Goal: Information Seeking & Learning: Learn about a topic

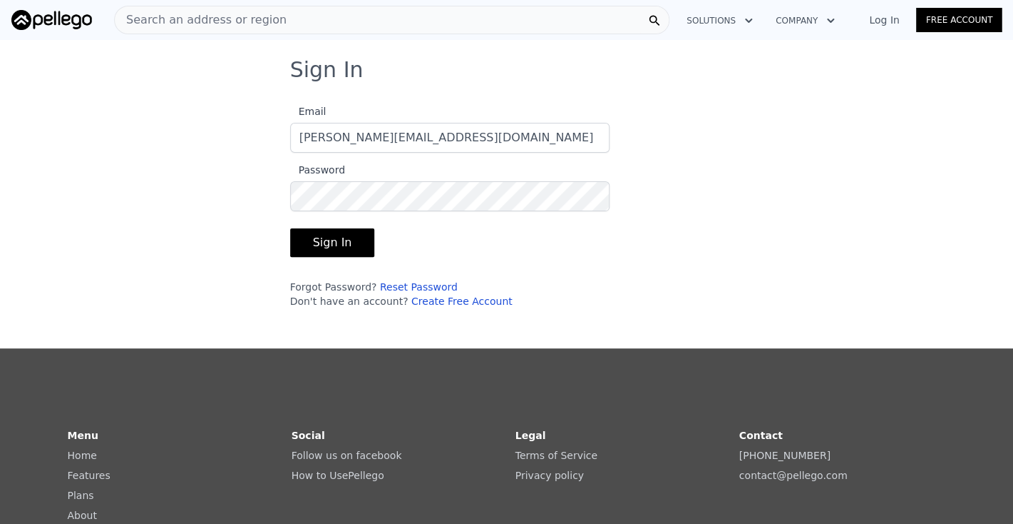
type input "[PERSON_NAME][EMAIL_ADDRESS][DOMAIN_NAME]"
click at [327, 240] on button "Sign In" at bounding box center [332, 242] width 85 height 29
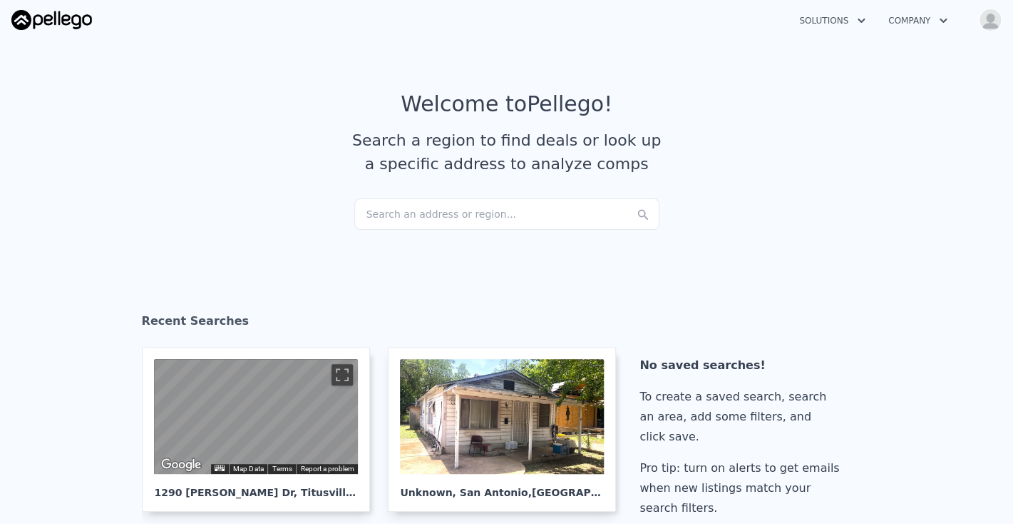
click at [397, 214] on div "Search an address or region..." at bounding box center [506, 213] width 305 height 31
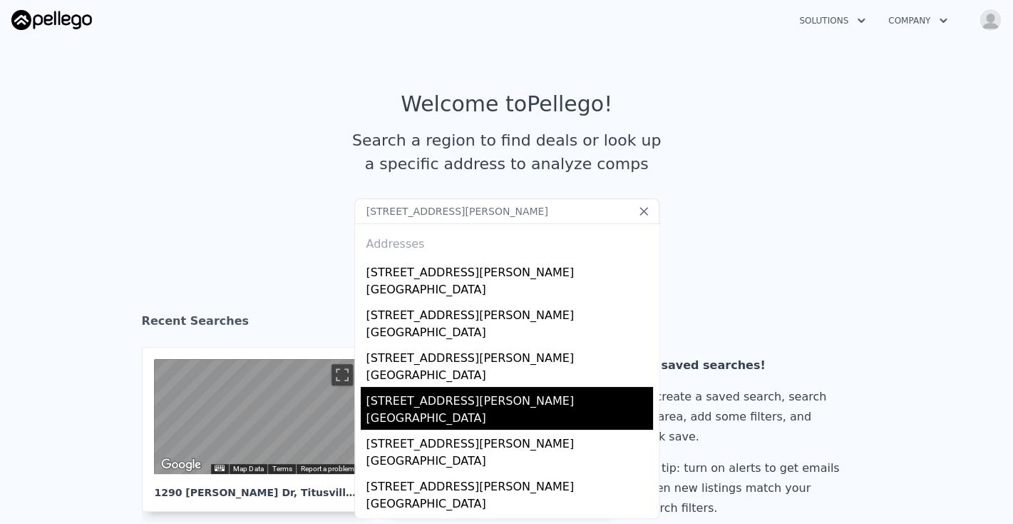
type input "[STREET_ADDRESS][PERSON_NAME]"
click at [433, 398] on div "[STREET_ADDRESS][PERSON_NAME]" at bounding box center [510, 398] width 287 height 23
